Goal: Information Seeking & Learning: Learn about a topic

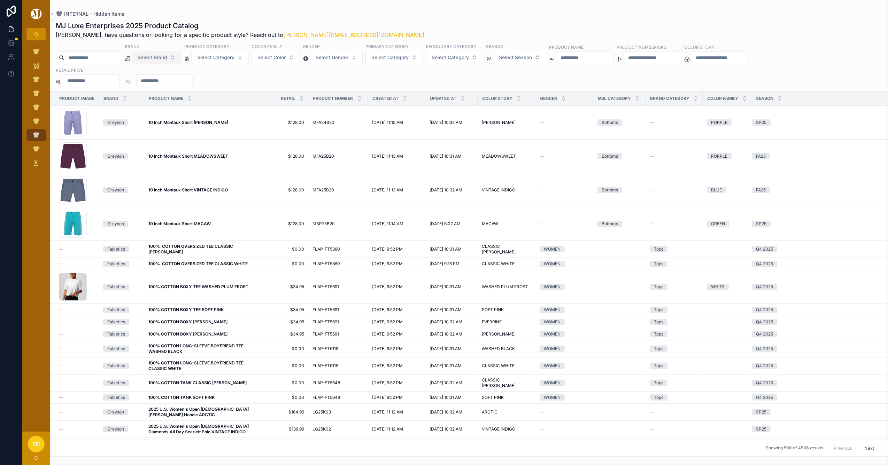
click at [181, 56] on button "Select Brand" at bounding box center [157, 57] width 50 height 13
click at [33, 54] on icon "scrollable content" at bounding box center [36, 51] width 7 height 7
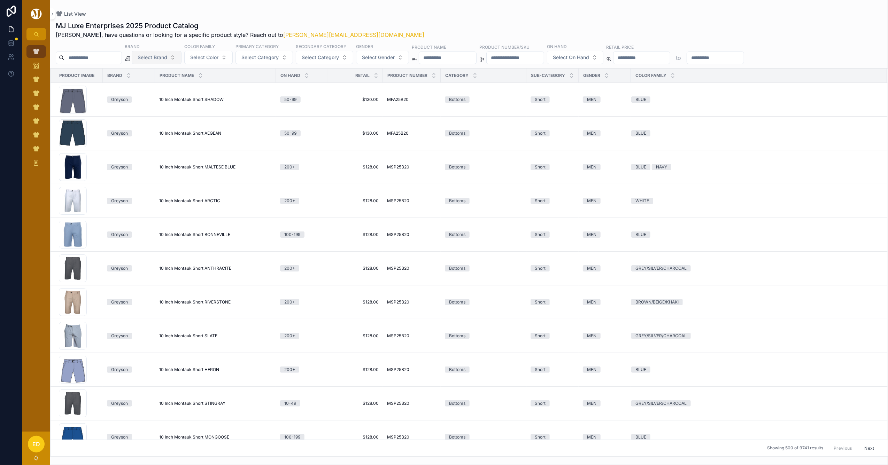
click at [181, 58] on button "Select Brand" at bounding box center [157, 57] width 50 height 13
click at [179, 88] on div "Peter Millar" at bounding box center [175, 85] width 84 height 11
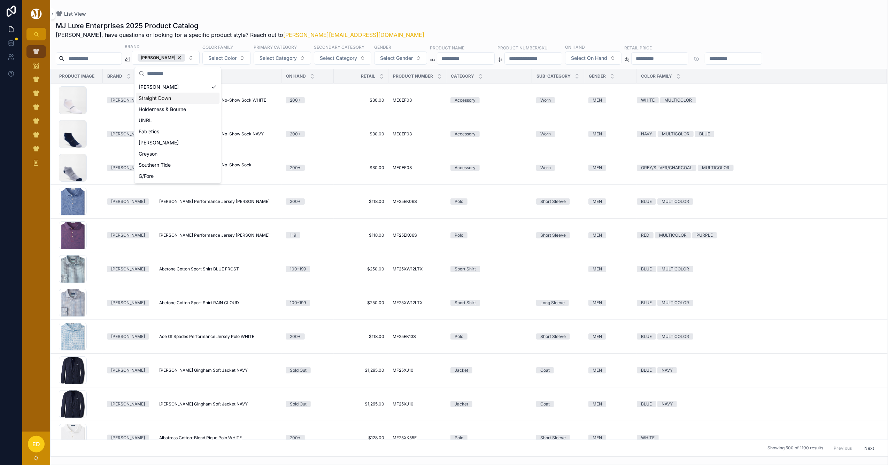
click at [383, 12] on div "List View" at bounding box center [469, 14] width 826 height 6
click at [859, 450] on button "Next" at bounding box center [868, 448] width 19 height 11
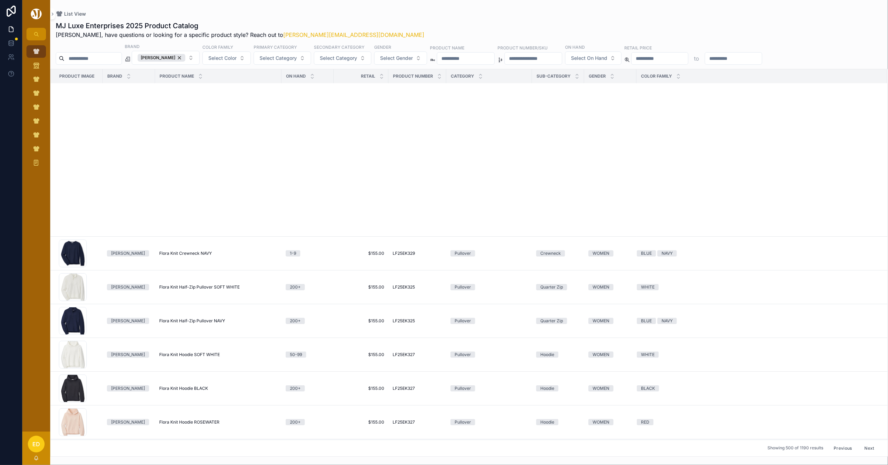
scroll to position [2500, 0]
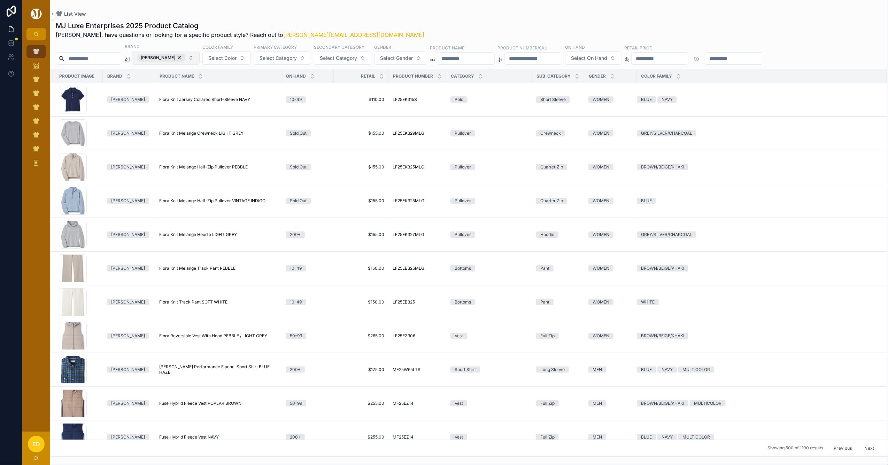
drag, startPoint x: 187, startPoint y: 57, endPoint x: 173, endPoint y: 56, distance: 13.9
click at [185, 56] on div "Peter Millar" at bounding box center [162, 58] width 48 height 8
click at [173, 56] on span "Peter Millar" at bounding box center [162, 58] width 48 height 8
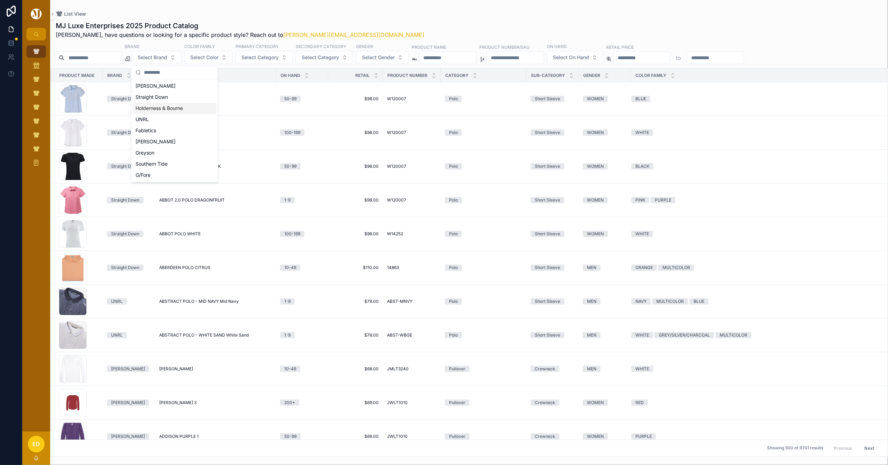
click at [162, 95] on div "Straight Down" at bounding box center [175, 97] width 84 height 11
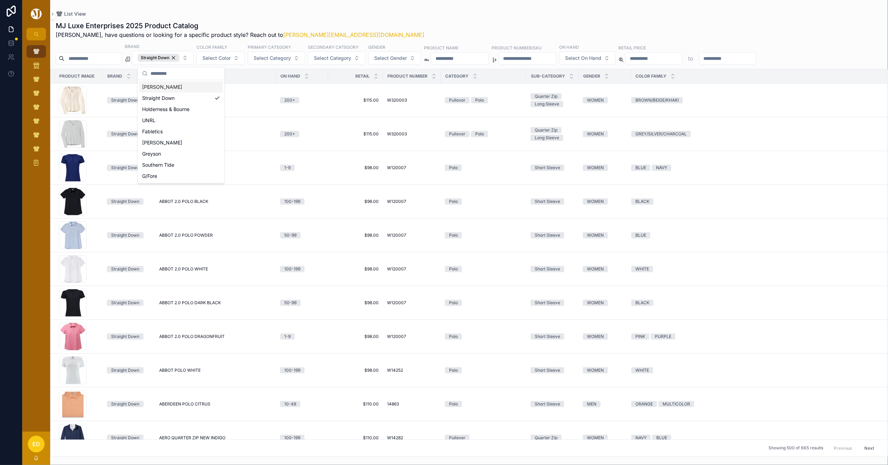
click at [378, 23] on div "MJ Luxe Enterprises 2025 Product Catalog Erwin, have questions or looking for a…" at bounding box center [469, 30] width 826 height 18
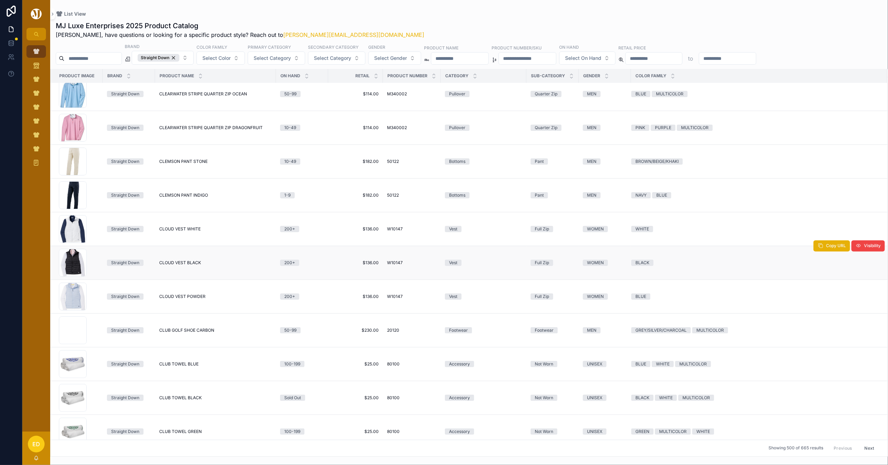
scroll to position [4257, 0]
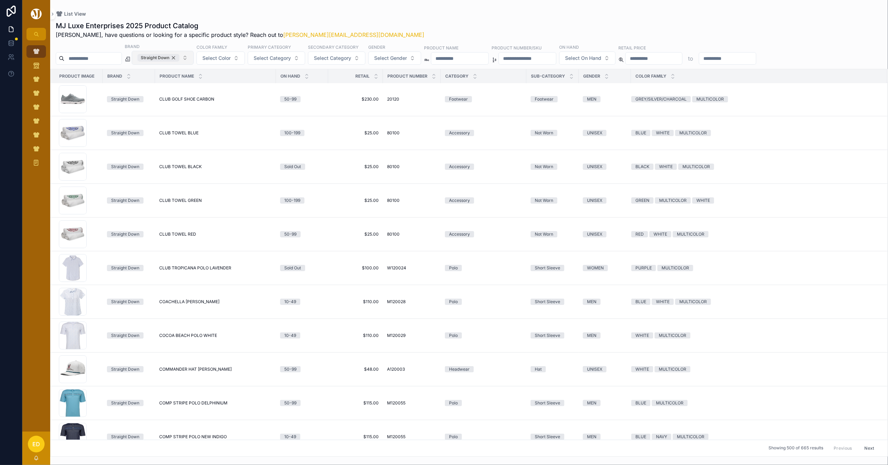
click at [179, 57] on div "Straight Down" at bounding box center [159, 58] width 42 height 8
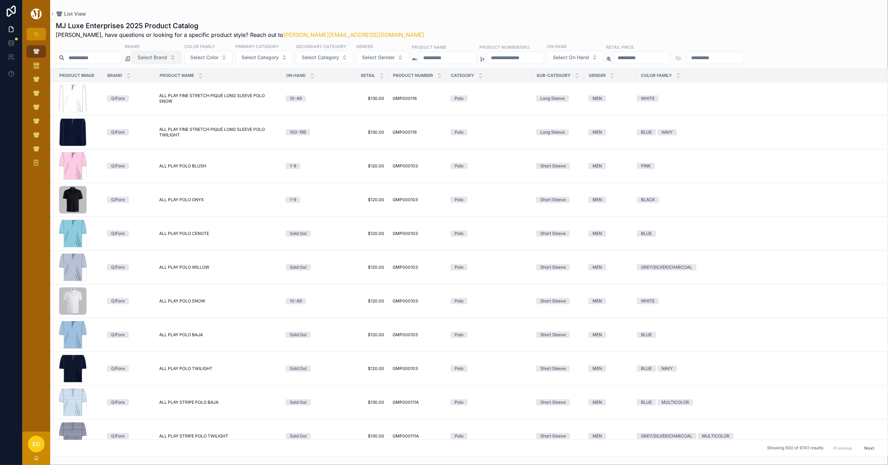
click at [167, 57] on span "Select Brand" at bounding box center [153, 57] width 30 height 7
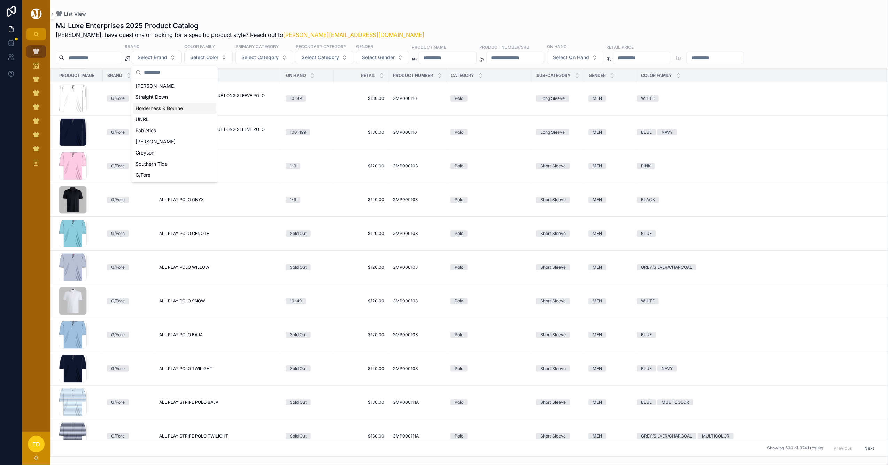
click at [167, 109] on div "Holderness & Bourne" at bounding box center [175, 108] width 84 height 11
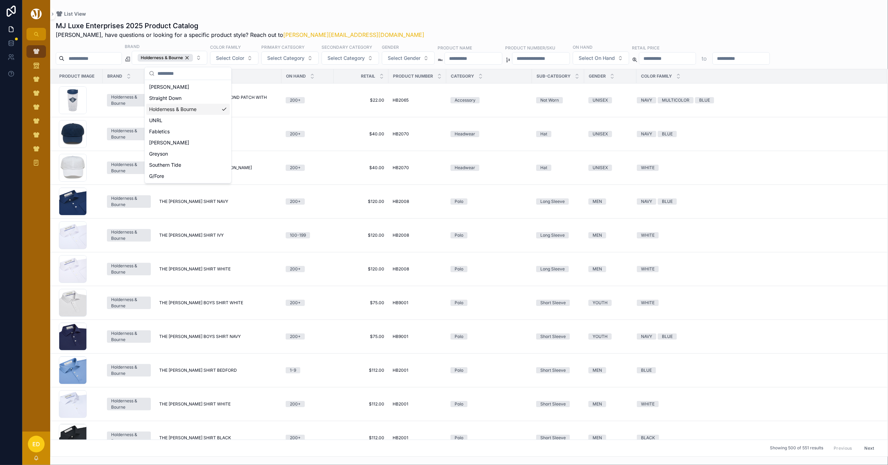
click at [389, 36] on div "MJ Luxe Enterprises 2025 Product Catalog Erwin, have questions or looking for a…" at bounding box center [469, 30] width 826 height 18
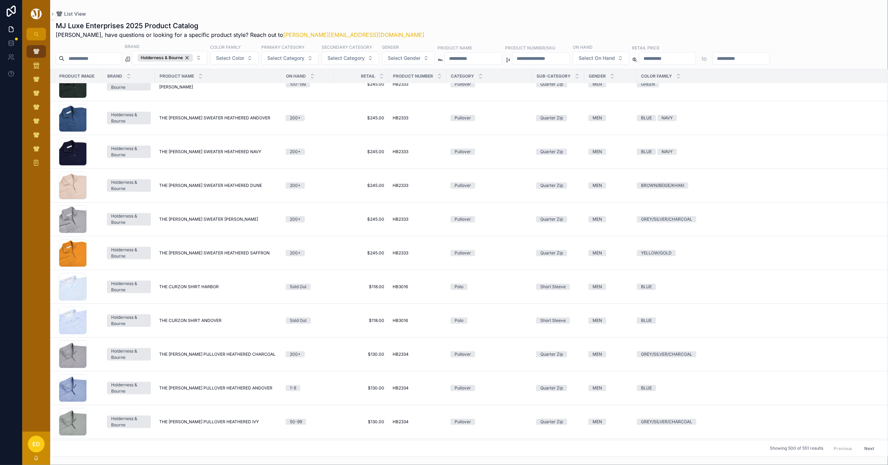
scroll to position [3147, 0]
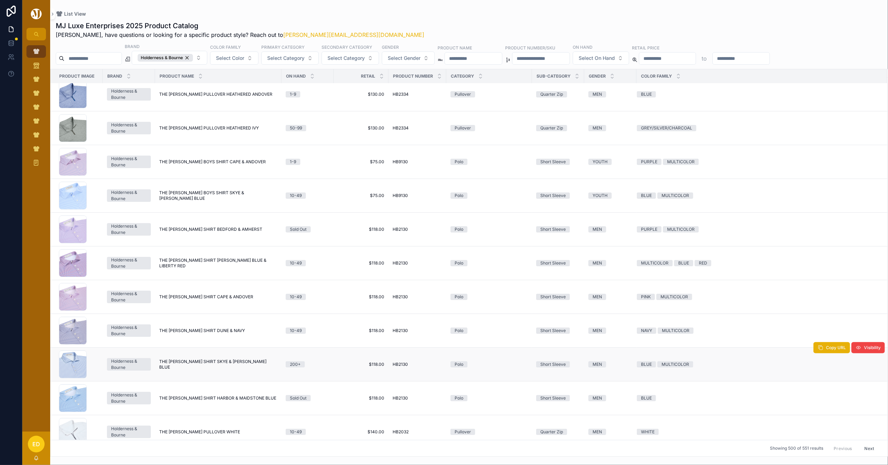
drag, startPoint x: 195, startPoint y: 368, endPoint x: 218, endPoint y: 348, distance: 30.3
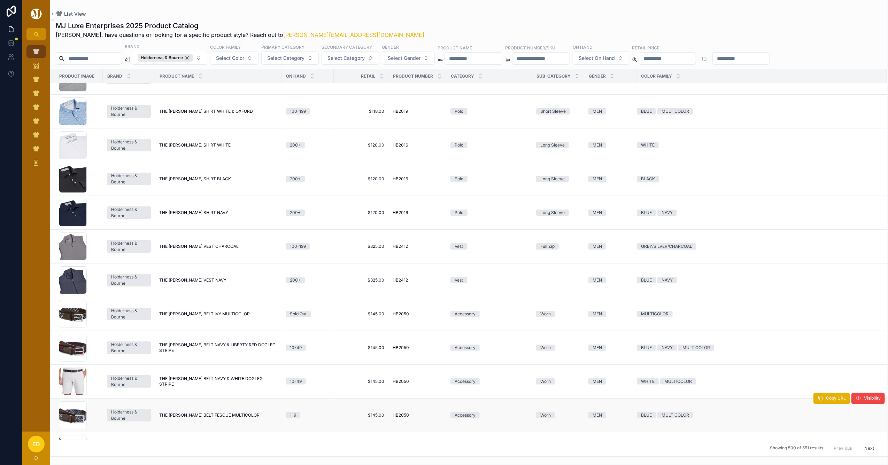
scroll to position [3794, 0]
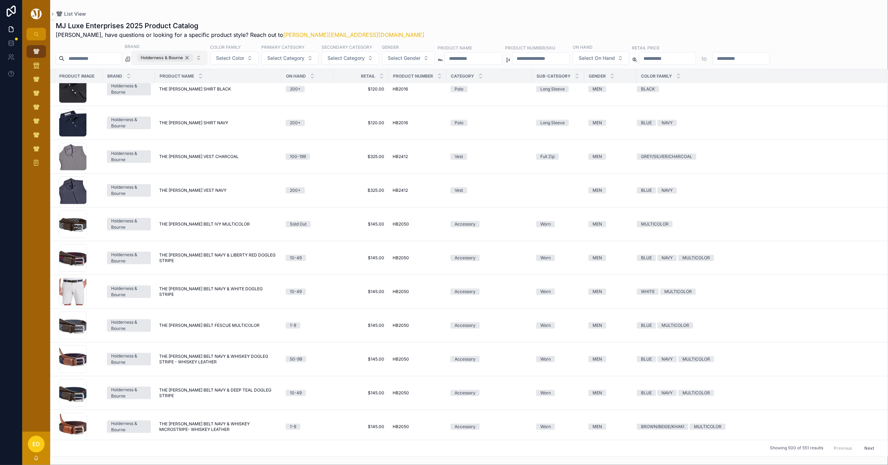
click at [193, 58] on div "Holderness & Bourne" at bounding box center [165, 58] width 55 height 8
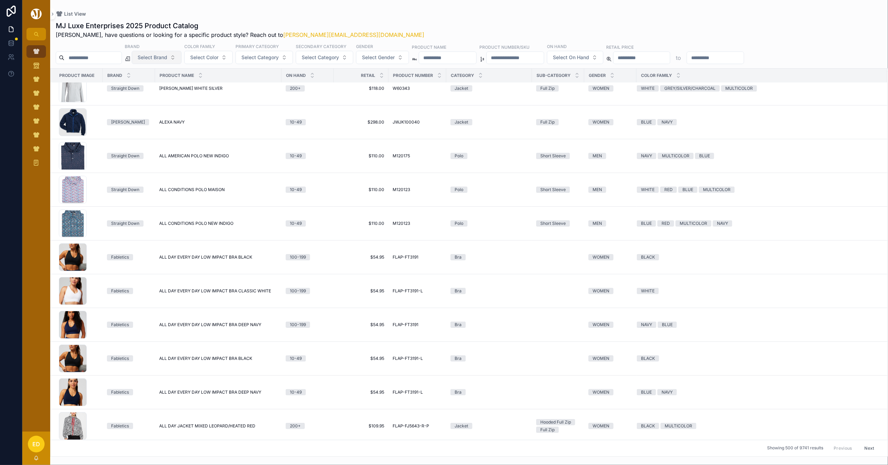
click at [181, 56] on button "Select Brand" at bounding box center [157, 57] width 50 height 13
click at [162, 116] on div "UNRL" at bounding box center [175, 119] width 84 height 11
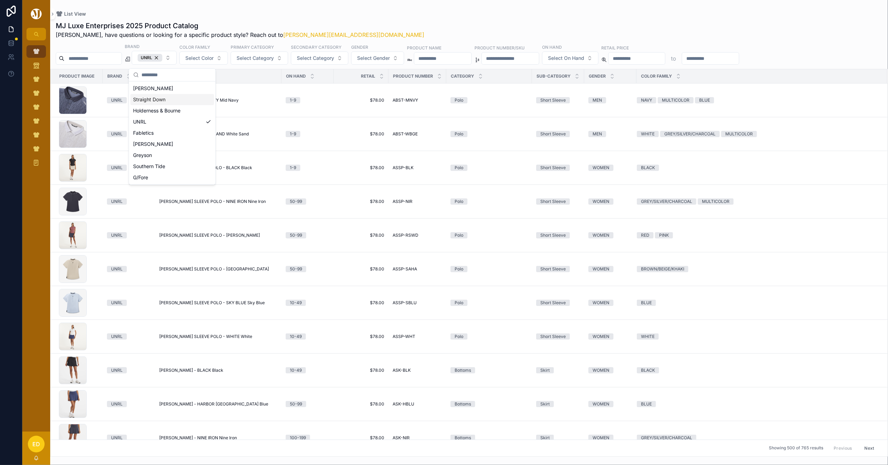
click at [364, 15] on div "List View" at bounding box center [469, 14] width 826 height 6
click at [866, 447] on button "Next" at bounding box center [868, 448] width 19 height 11
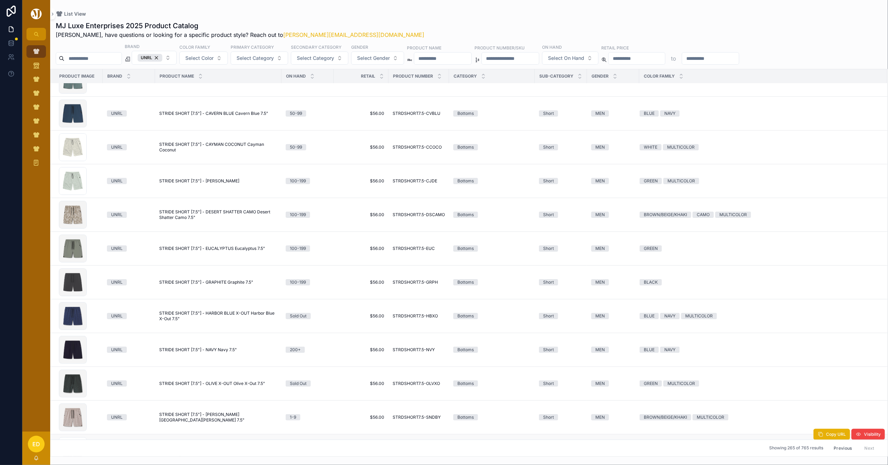
scroll to position [186, 0]
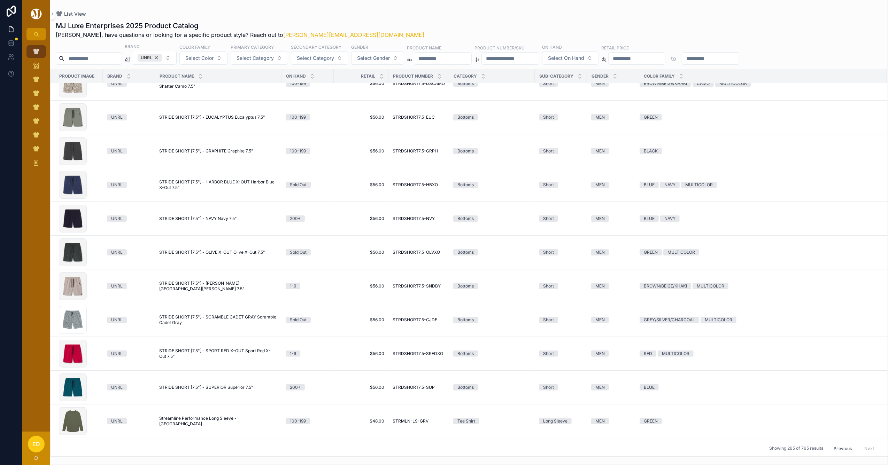
click at [162, 57] on div "UNRL" at bounding box center [150, 58] width 25 height 8
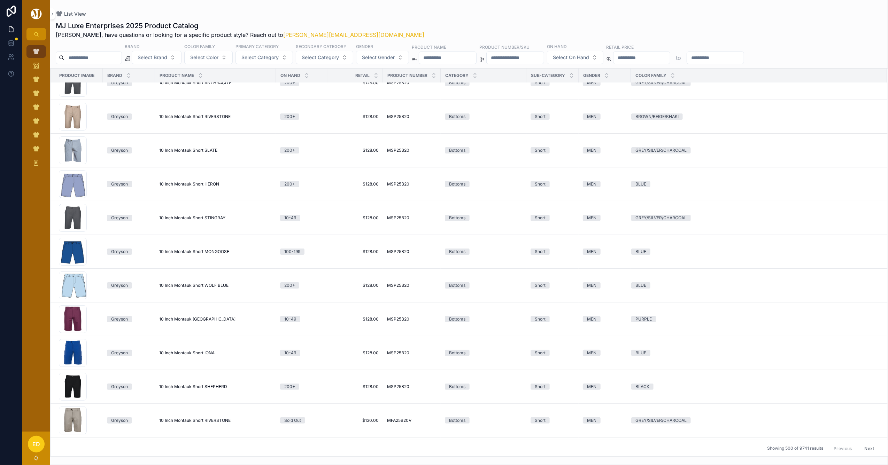
click at [167, 57] on span "Select Brand" at bounding box center [153, 57] width 30 height 7
click at [167, 130] on div "Fabletics" at bounding box center [175, 130] width 84 height 11
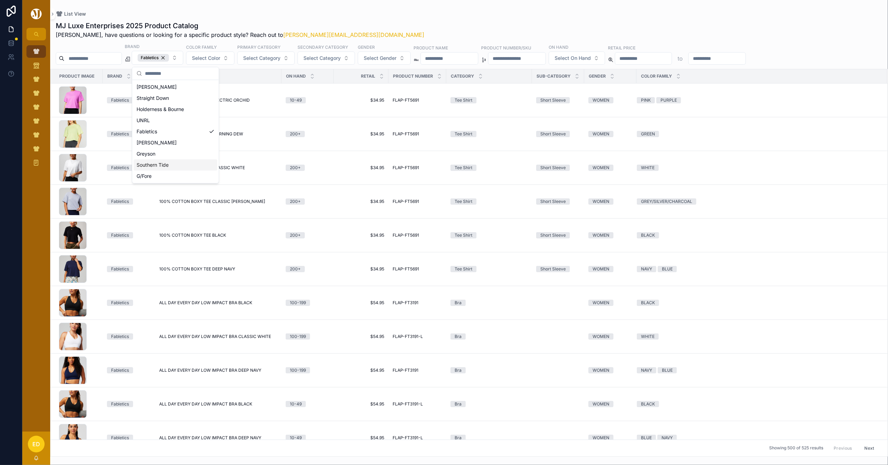
click at [364, 14] on div "List View" at bounding box center [469, 14] width 826 height 6
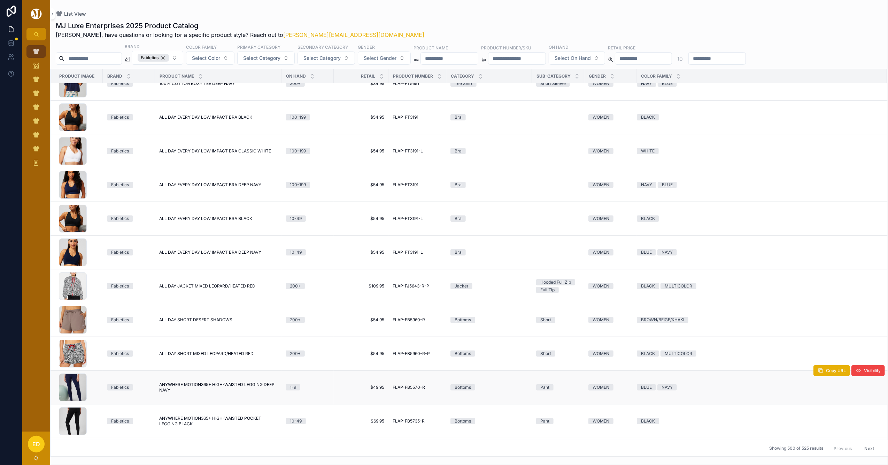
scroll to position [371, 0]
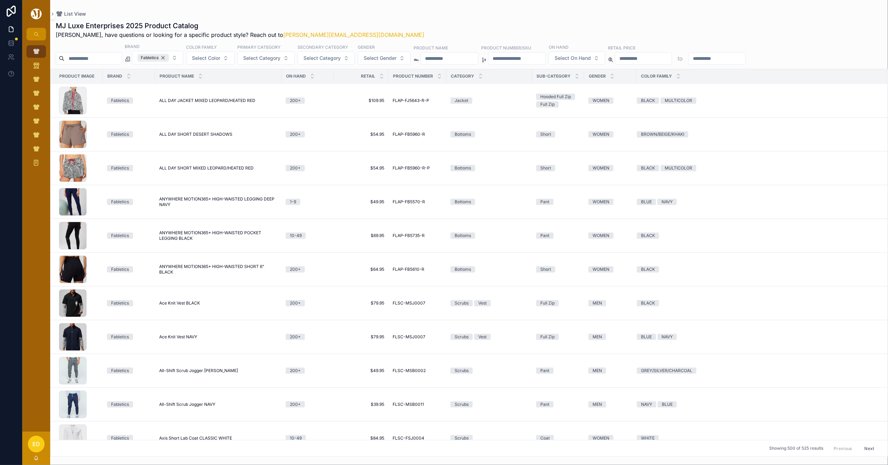
click at [169, 58] on div "Fabletics" at bounding box center [153, 58] width 31 height 8
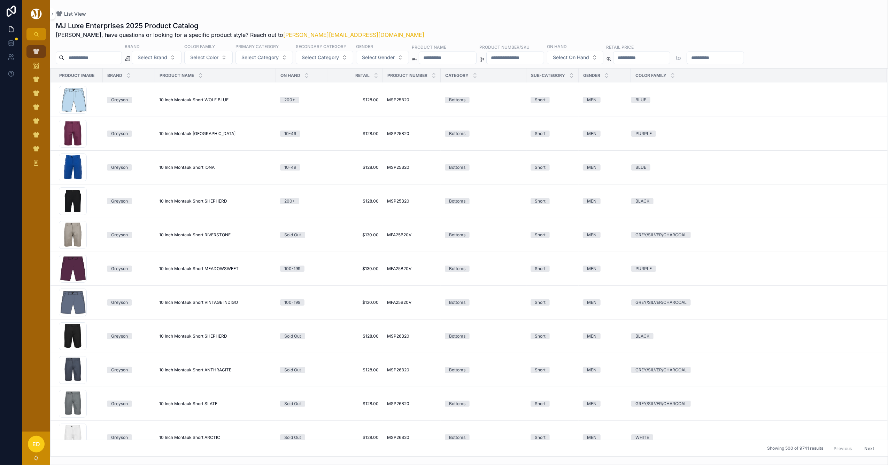
click at [167, 57] on span "Select Brand" at bounding box center [153, 57] width 30 height 7
click at [151, 141] on div "Johnnie-O" at bounding box center [175, 141] width 84 height 11
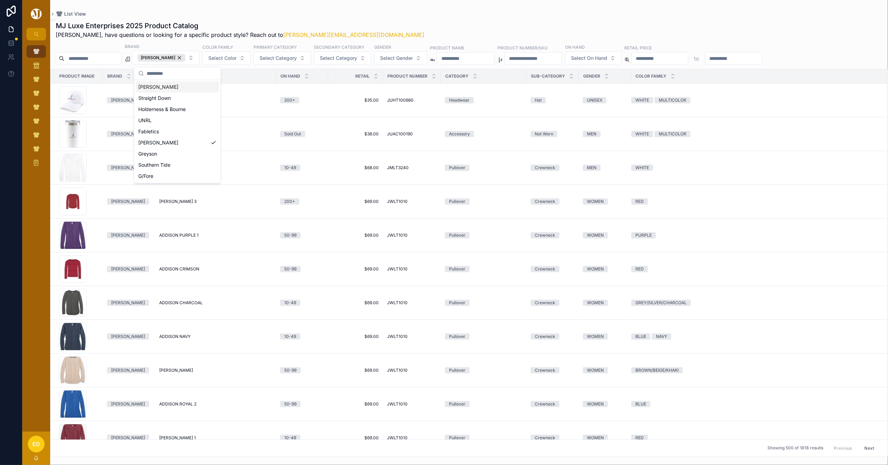
click at [378, 16] on div "List View" at bounding box center [469, 14] width 826 height 6
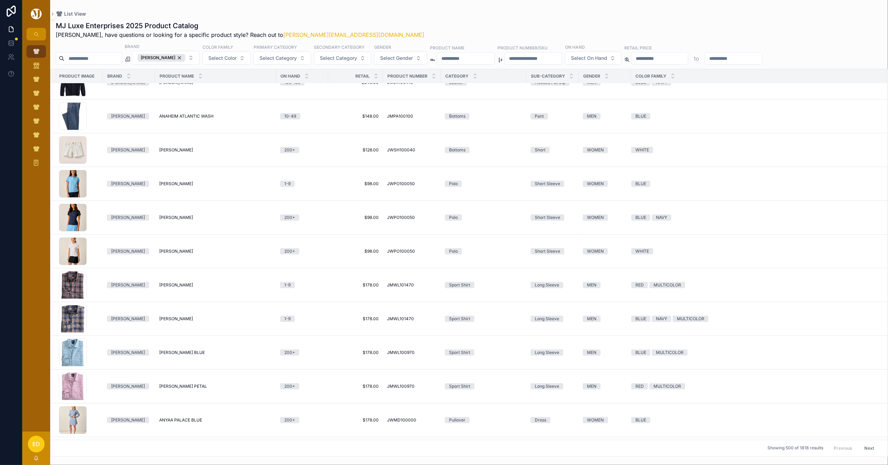
scroll to position [1620, 0]
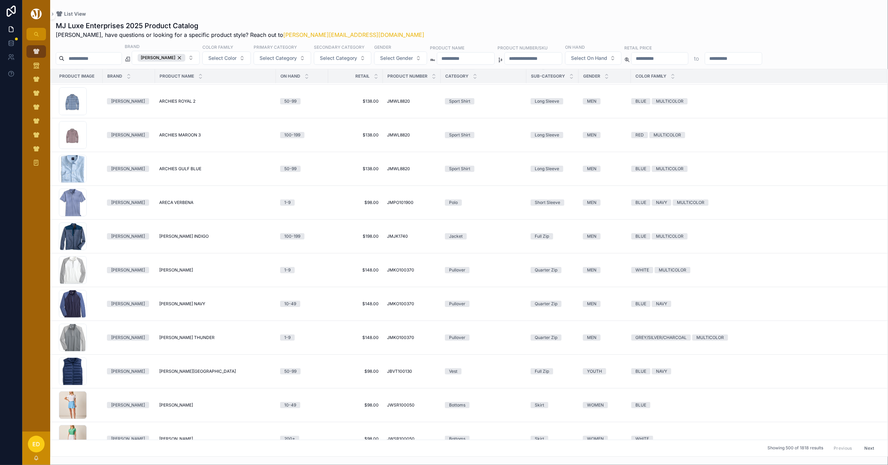
drag, startPoint x: 857, startPoint y: 450, endPoint x: 584, endPoint y: 341, distance: 294.5
click at [859, 450] on button "Next" at bounding box center [868, 448] width 19 height 11
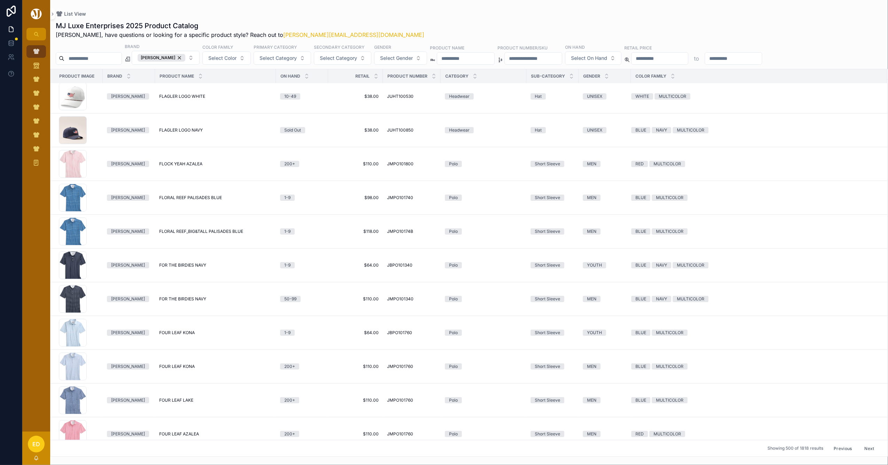
scroll to position [741, 0]
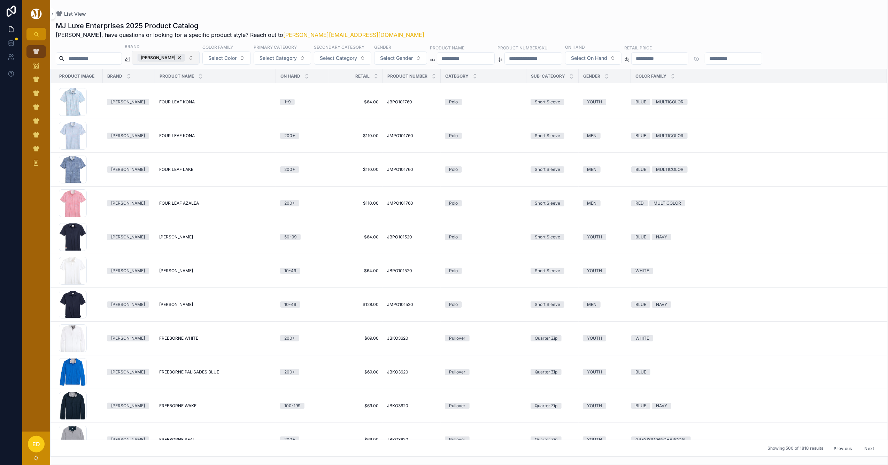
drag, startPoint x: 183, startPoint y: 57, endPoint x: 172, endPoint y: 57, distance: 11.1
click at [183, 57] on div "Johnnie-O" at bounding box center [162, 58] width 48 height 8
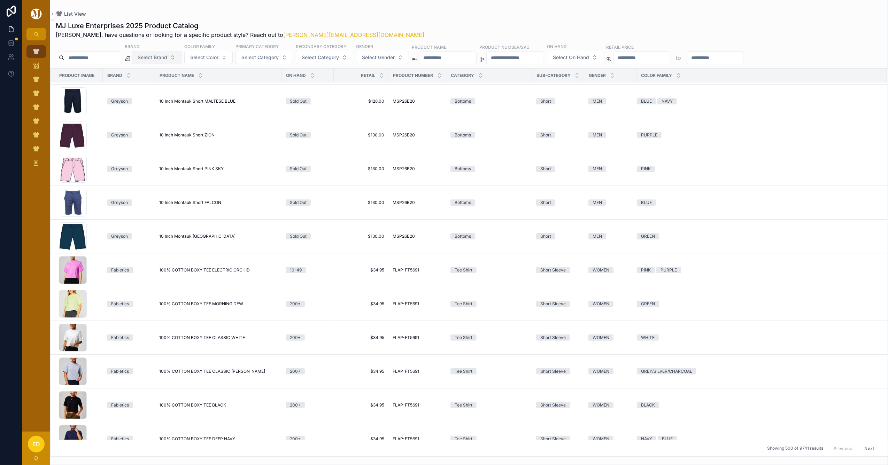
click at [167, 57] on span "Select Brand" at bounding box center [153, 57] width 30 height 7
click at [166, 155] on div "Greyson" at bounding box center [175, 152] width 84 height 11
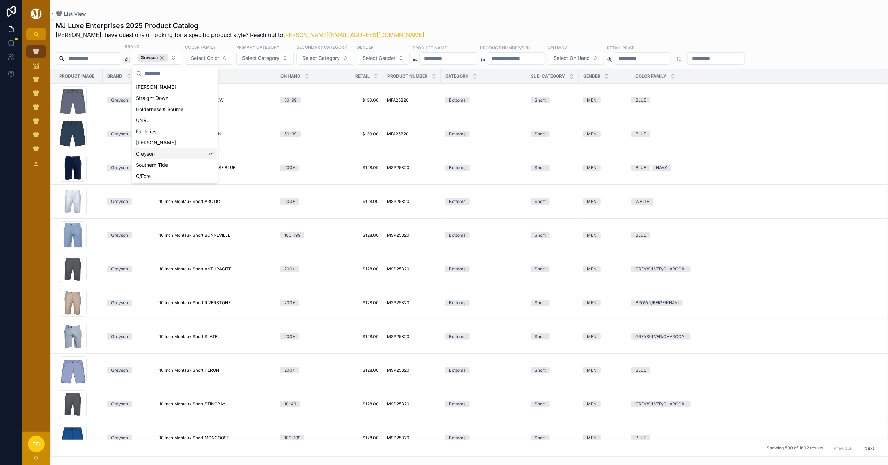
click at [393, 20] on div "MJ Luxe Enterprises 2025 Product Catalog Erwin, have questions or looking for a…" at bounding box center [468, 237] width 837 height 440
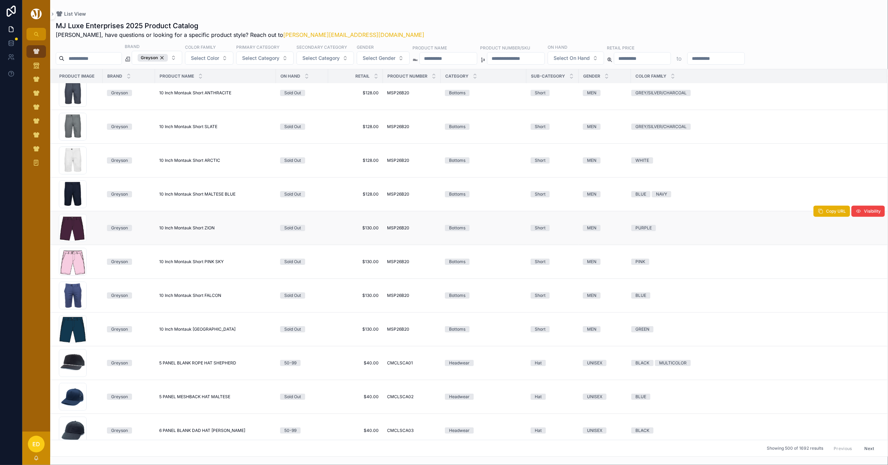
scroll to position [649, 0]
click at [864, 445] on button "Next" at bounding box center [868, 448] width 19 height 11
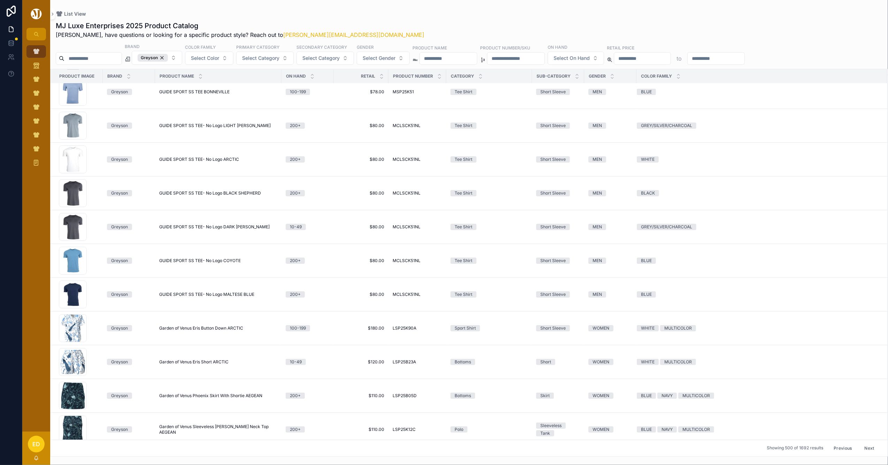
scroll to position [1806, 0]
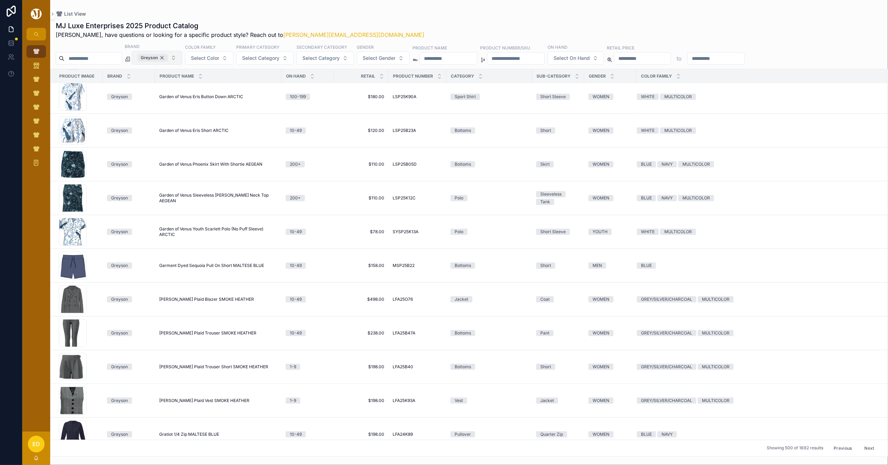
click at [168, 58] on div "Greyson" at bounding box center [153, 58] width 30 height 8
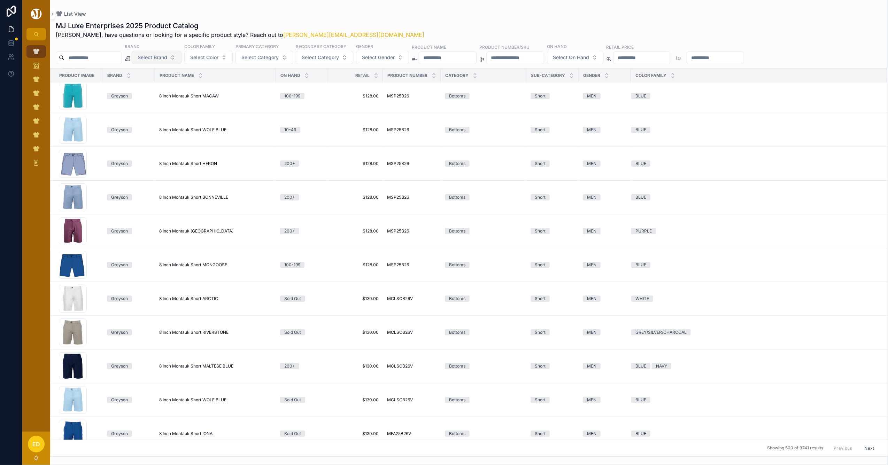
click at [167, 58] on span "Select Brand" at bounding box center [153, 57] width 30 height 7
click at [159, 162] on div "Southern Tide" at bounding box center [175, 163] width 84 height 11
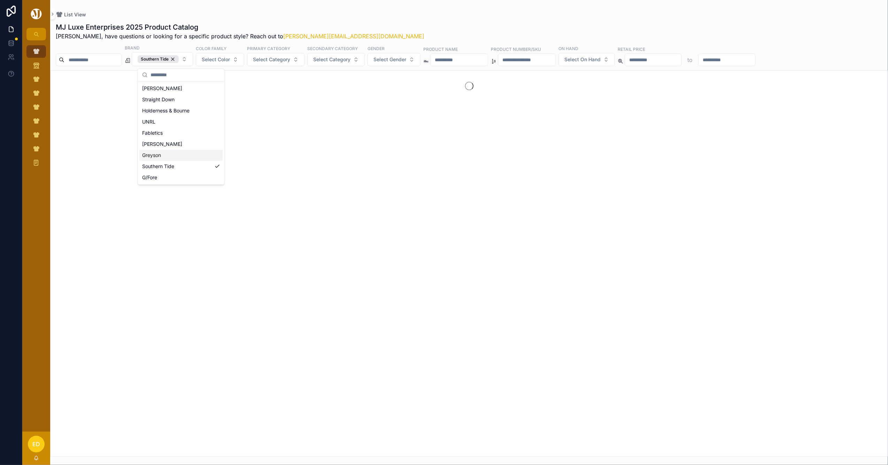
click at [386, 15] on div "List View" at bounding box center [469, 14] width 826 height 7
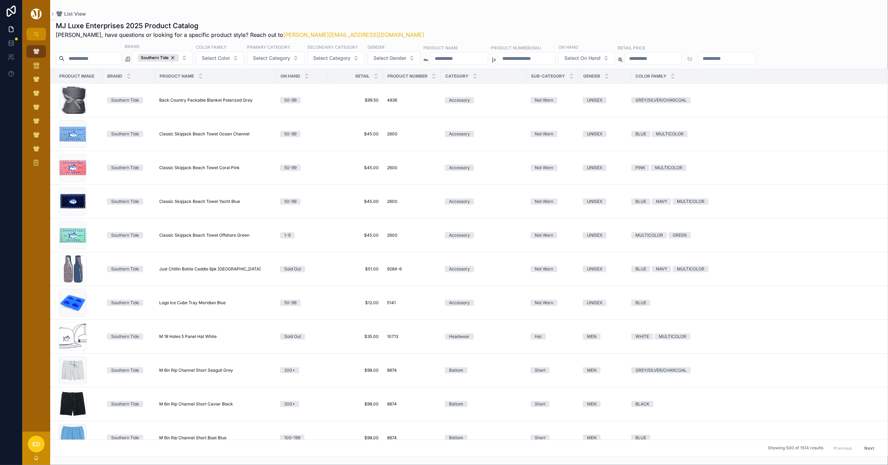
click at [864, 446] on button "Next" at bounding box center [868, 448] width 19 height 11
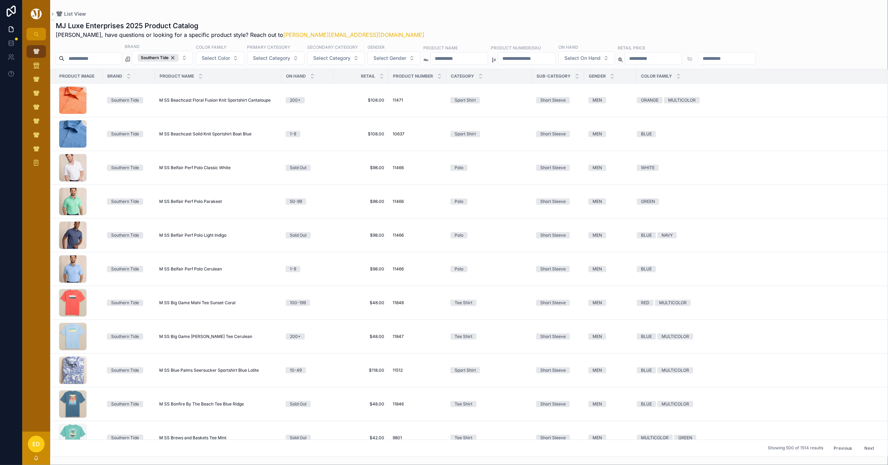
click at [866, 448] on button "Next" at bounding box center [868, 448] width 19 height 11
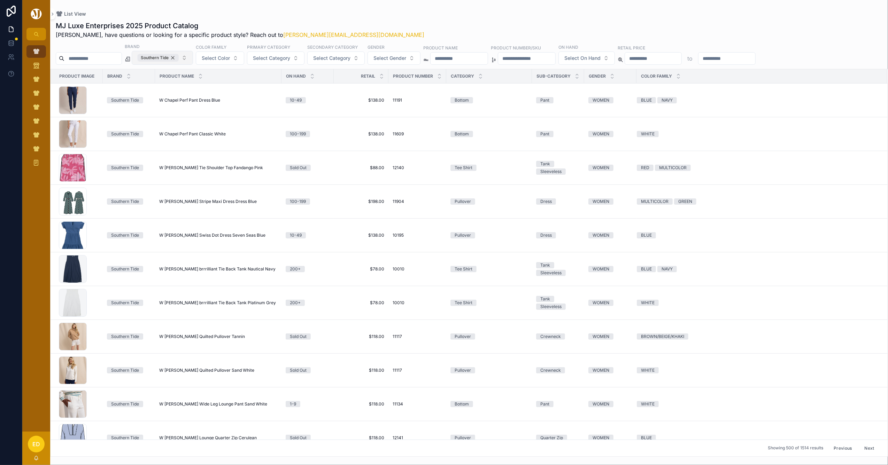
click at [179, 56] on div "Southern Tide" at bounding box center [158, 58] width 41 height 8
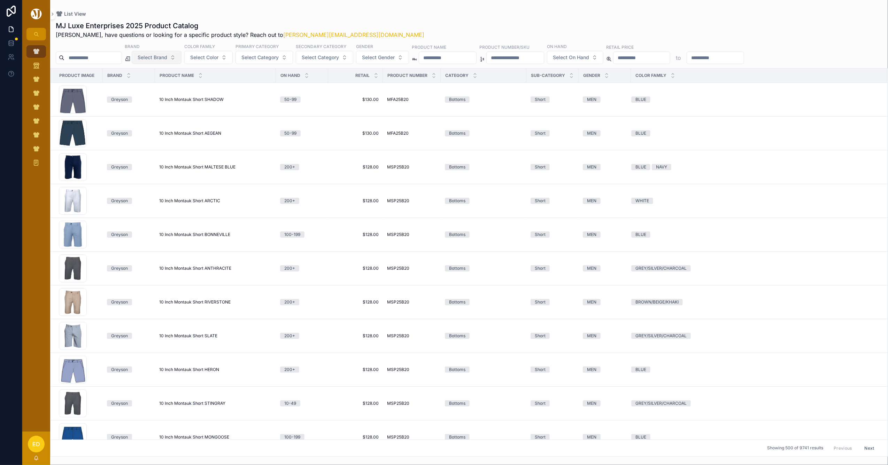
click at [167, 58] on span "Select Brand" at bounding box center [153, 57] width 30 height 7
click at [153, 172] on div "G/Fore" at bounding box center [175, 175] width 84 height 11
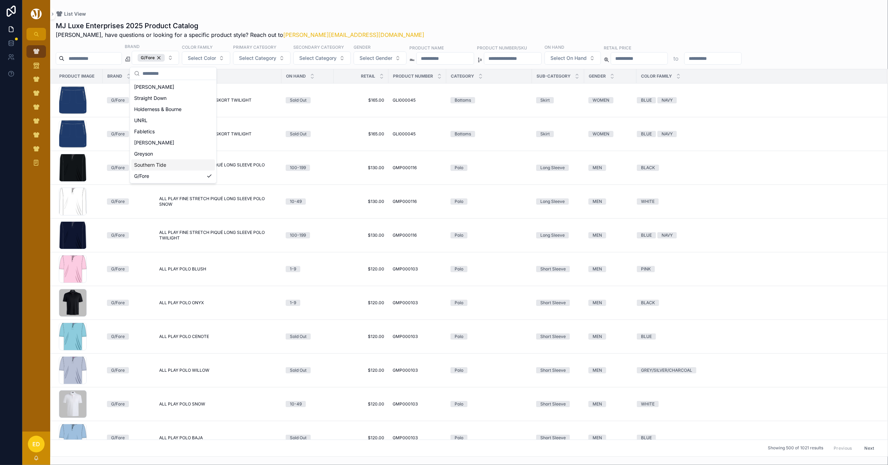
click at [373, 13] on div "List View" at bounding box center [469, 14] width 826 height 6
click at [859, 447] on button "Next" at bounding box center [868, 448] width 19 height 11
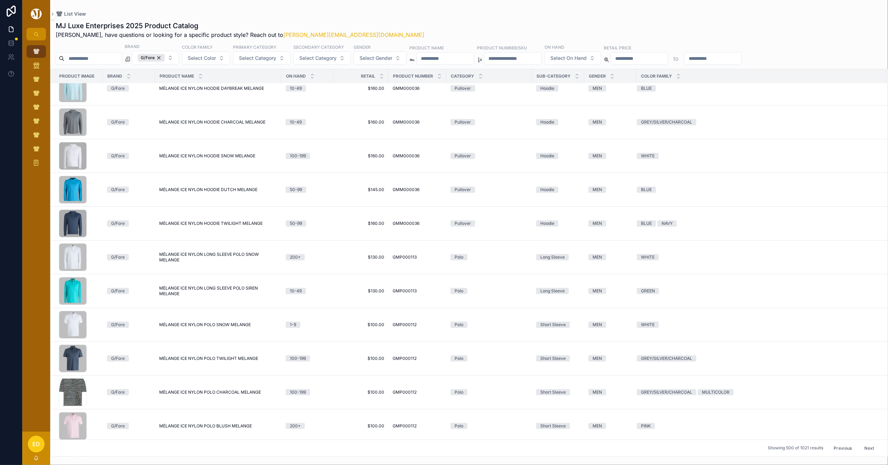
scroll to position [2823, 0]
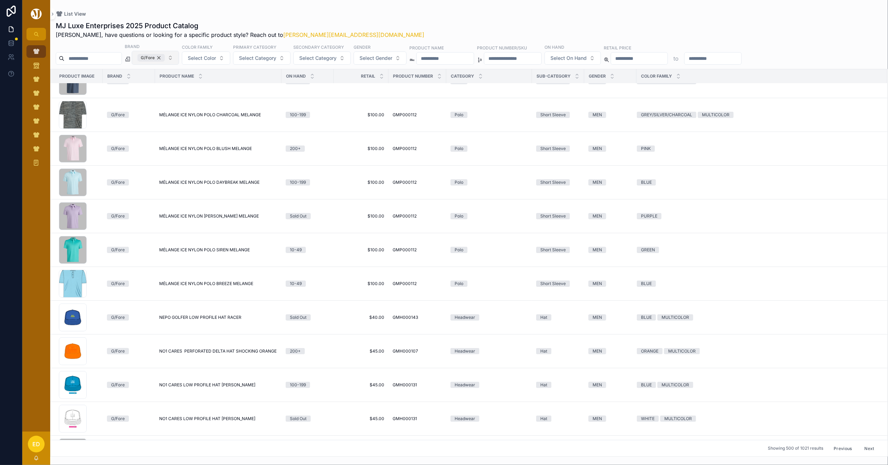
click at [165, 56] on div "G/Fore" at bounding box center [151, 58] width 27 height 8
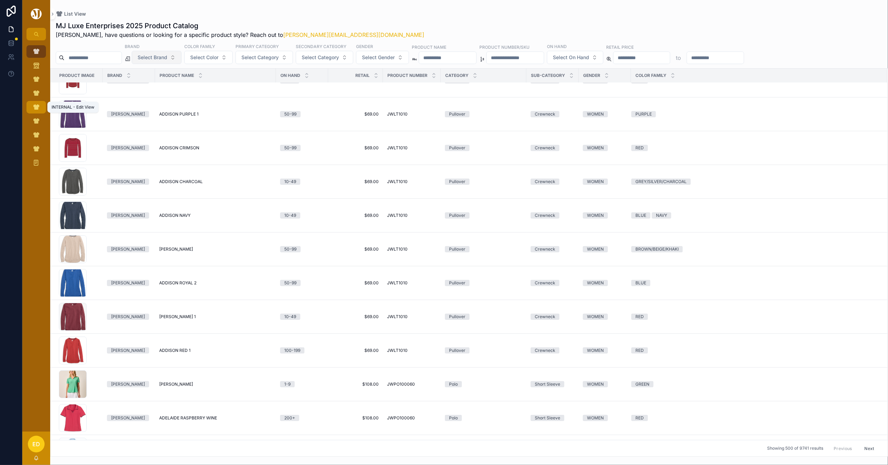
drag, startPoint x: 32, startPoint y: 106, endPoint x: 58, endPoint y: 105, distance: 25.4
click at [33, 105] on icon "scrollable content" at bounding box center [36, 107] width 7 height 7
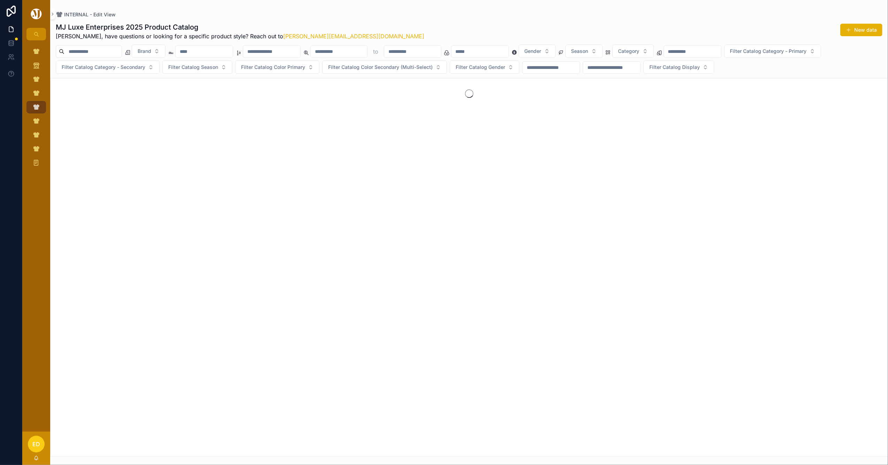
click at [861, 29] on button "New data" at bounding box center [861, 30] width 42 height 13
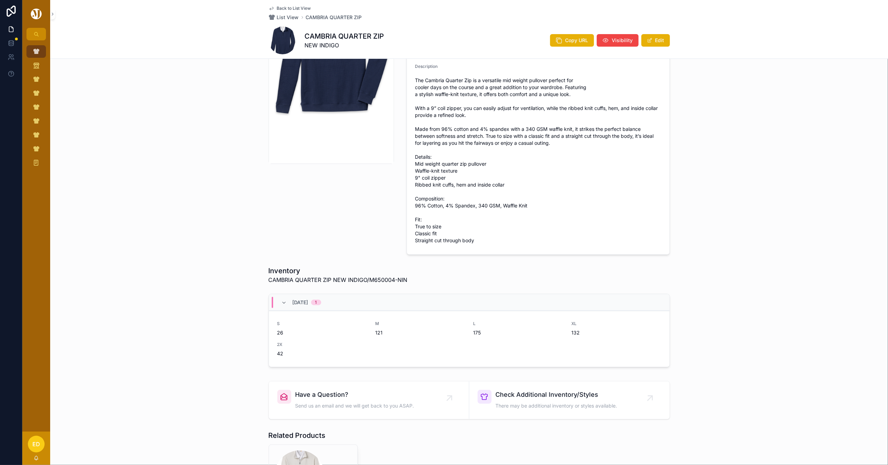
scroll to position [139, 0]
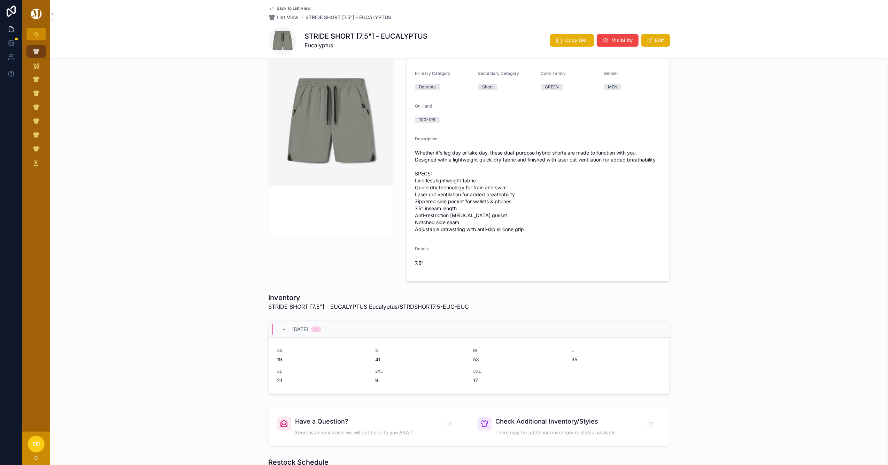
scroll to position [186, 0]
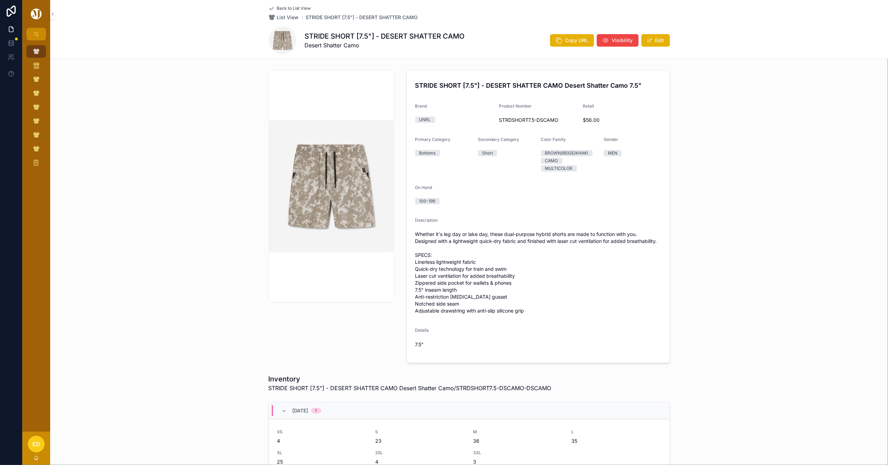
scroll to position [186, 0]
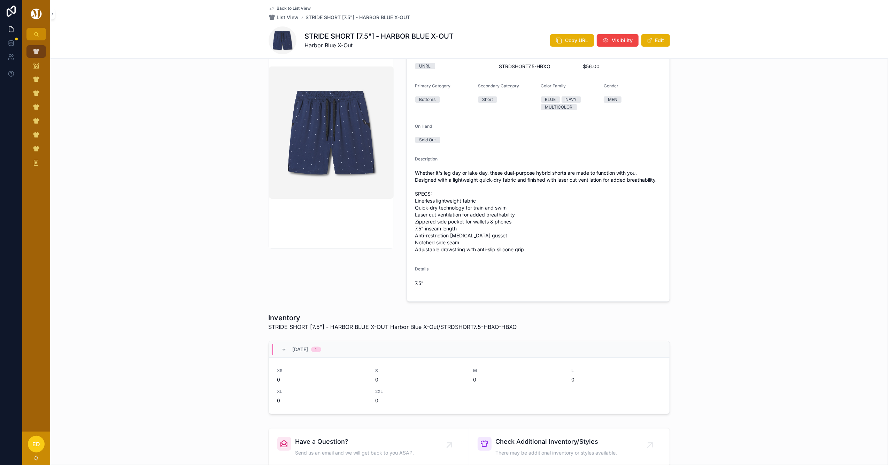
scroll to position [139, 0]
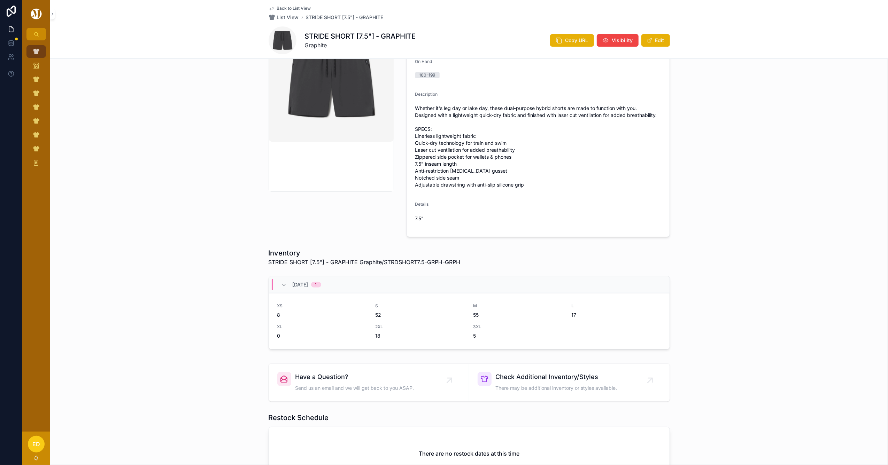
scroll to position [186, 0]
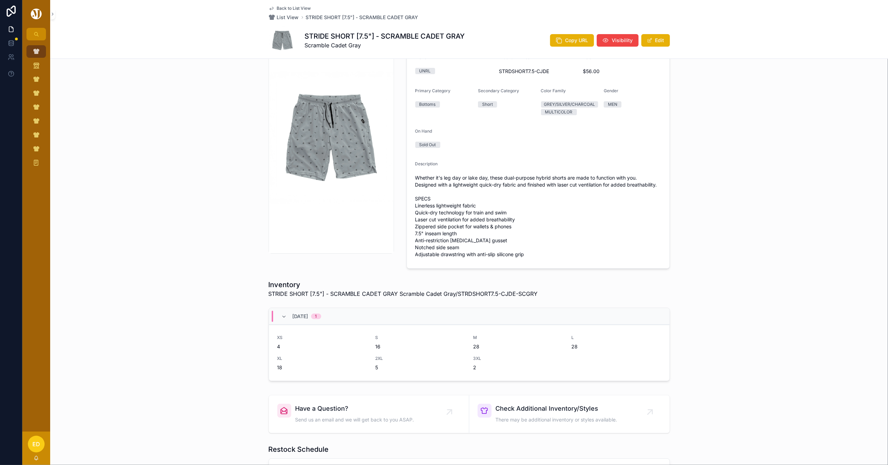
scroll to position [155, 0]
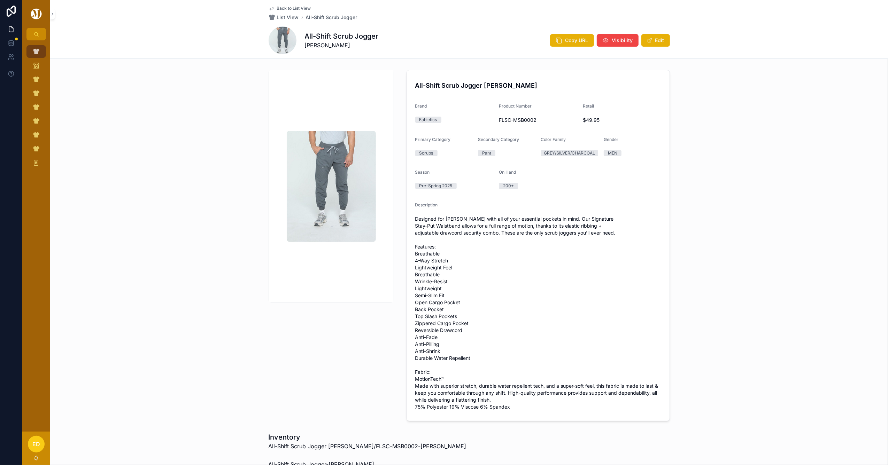
scroll to position [232, 0]
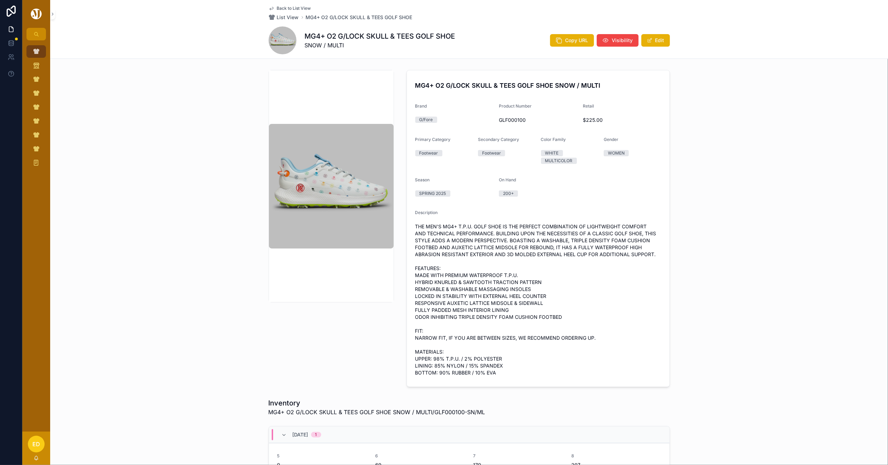
scroll to position [139, 0]
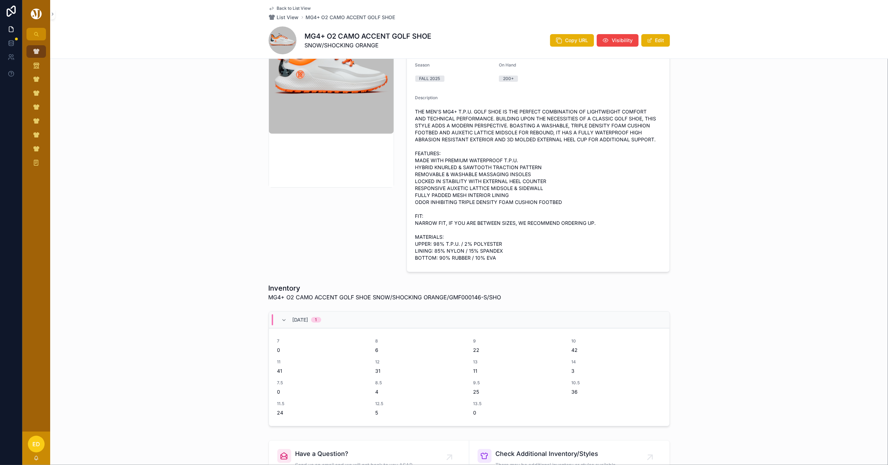
scroll to position [186, 0]
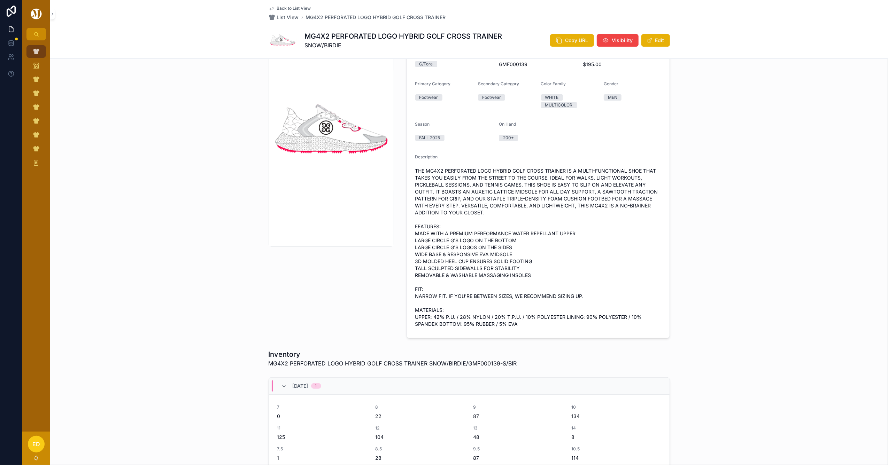
scroll to position [186, 0]
